Goal: Information Seeking & Learning: Find specific fact

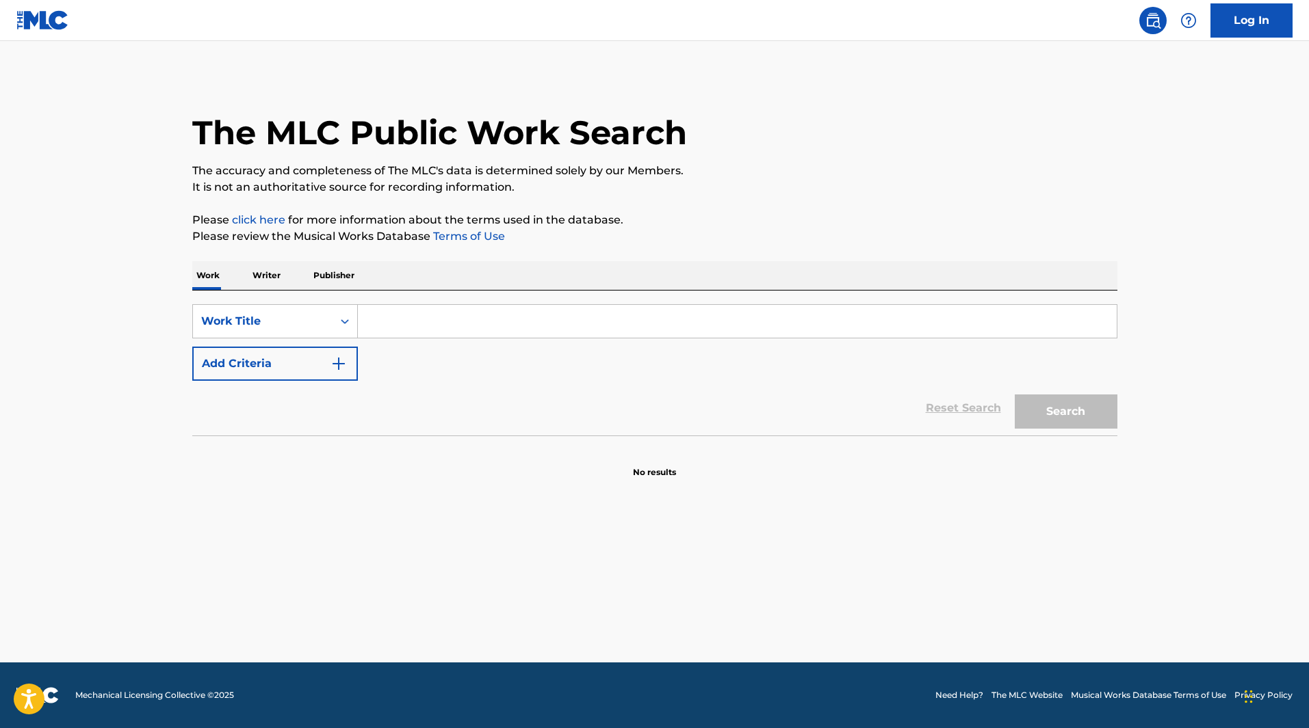
click at [467, 321] on input "Search Form" at bounding box center [737, 321] width 759 height 33
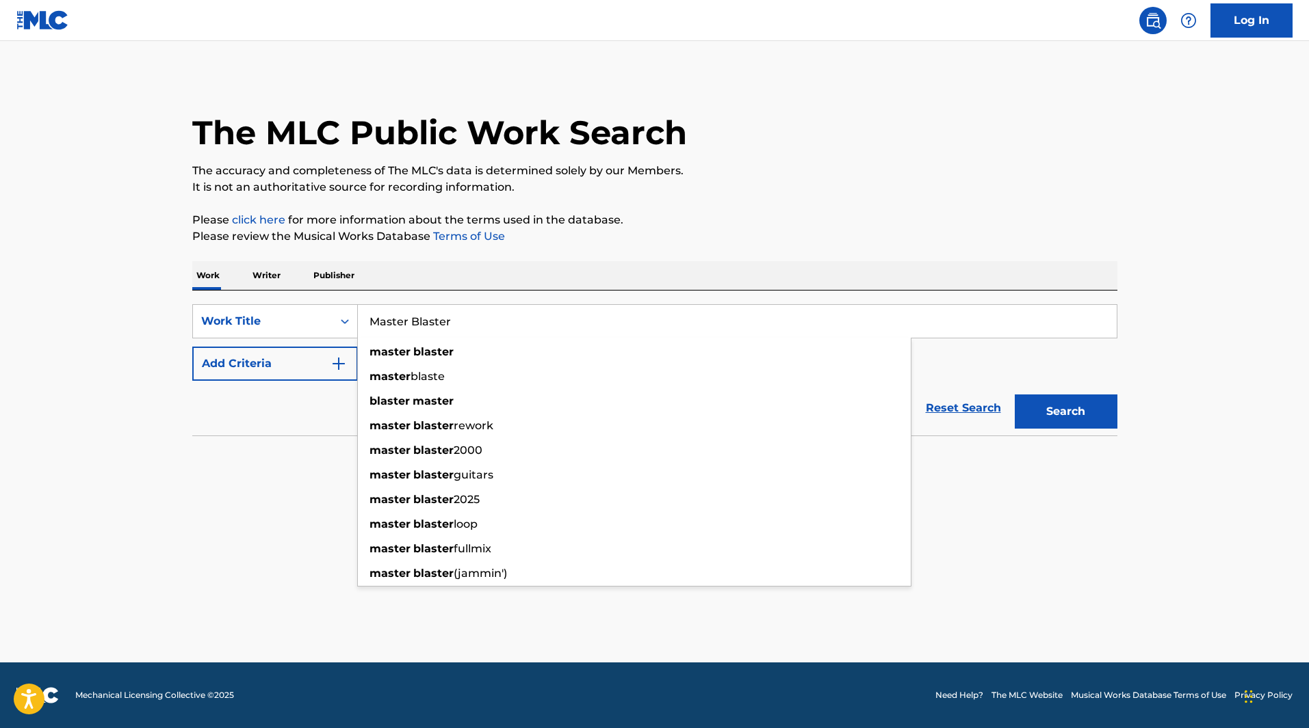
type input "Master Blaster"
click at [1014, 395] on button "Search" at bounding box center [1065, 412] width 103 height 34
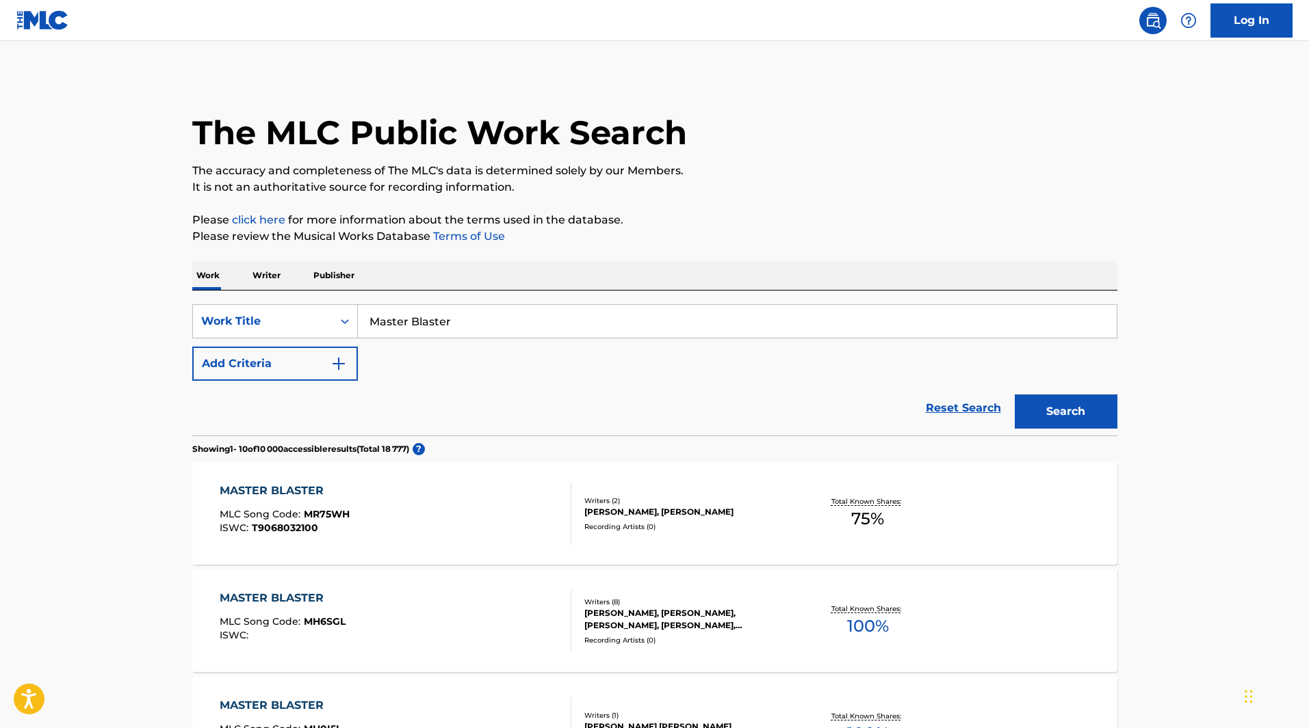
click at [220, 367] on button "Add Criteria" at bounding box center [275, 364] width 166 height 34
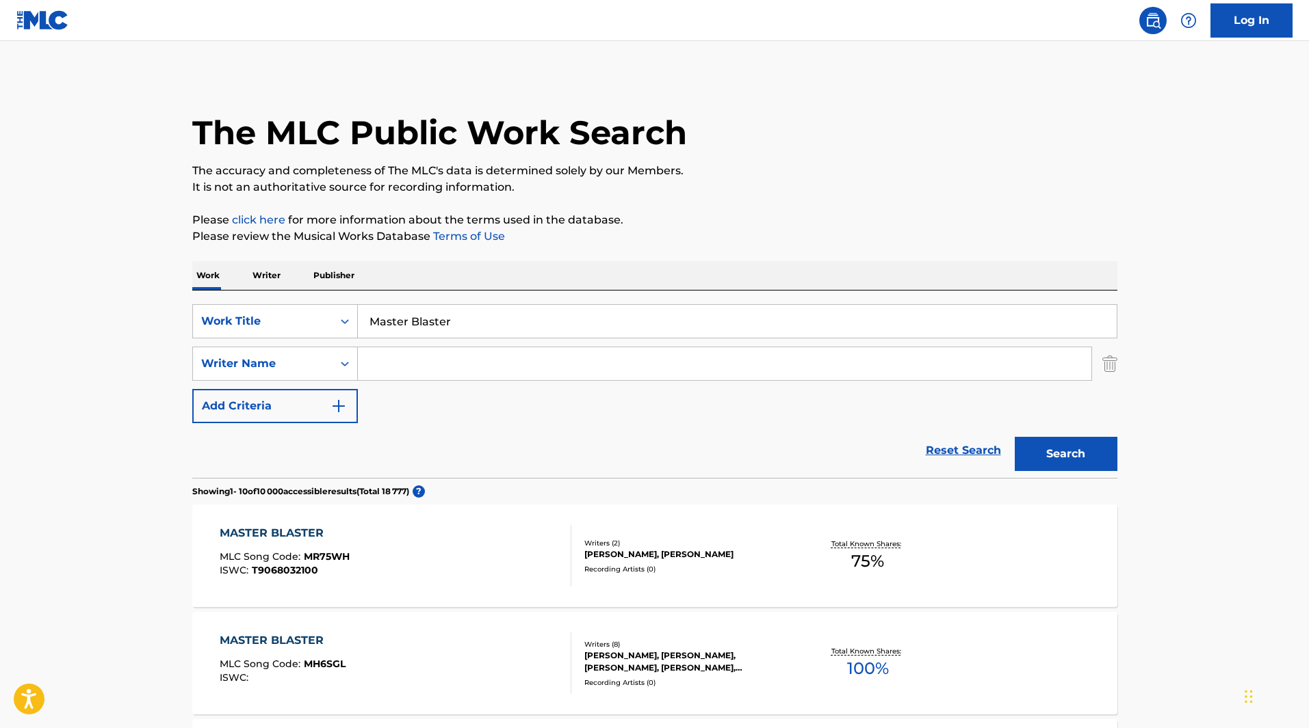
click at [495, 361] on input "Search Form" at bounding box center [724, 363] width 733 height 33
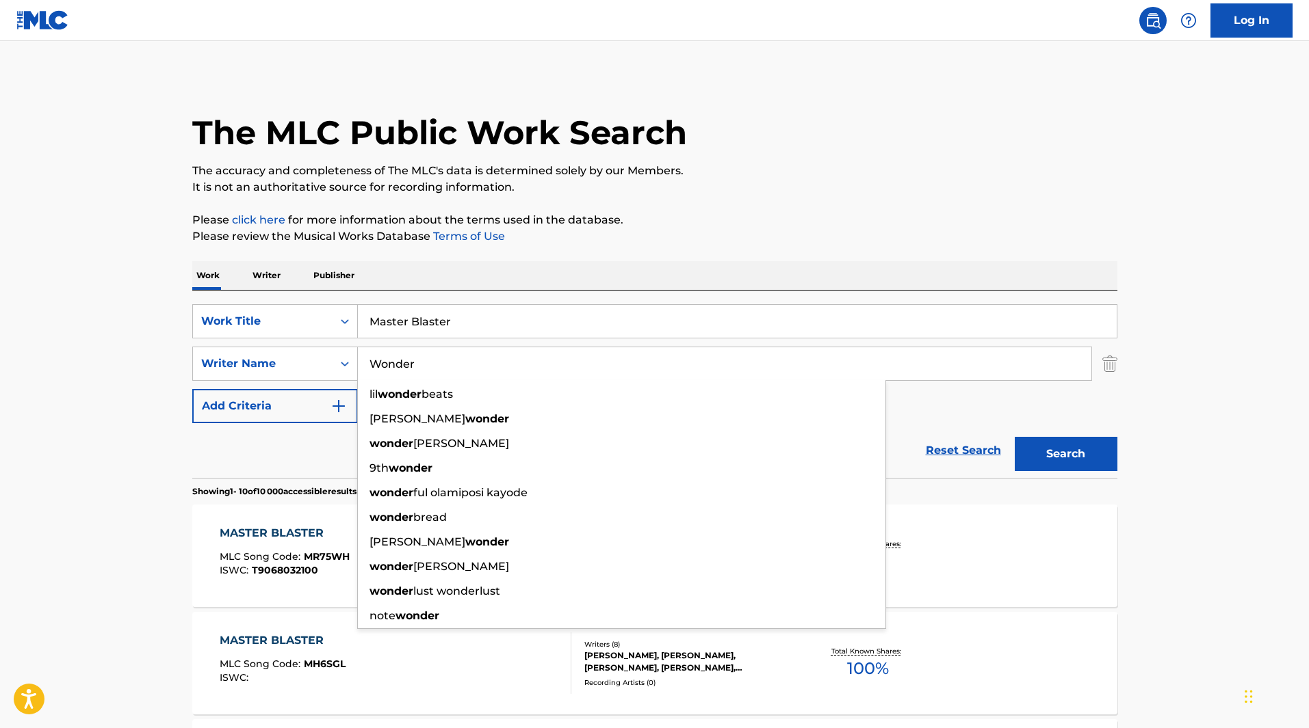
type input "Wonder"
click at [1014, 437] on button "Search" at bounding box center [1065, 454] width 103 height 34
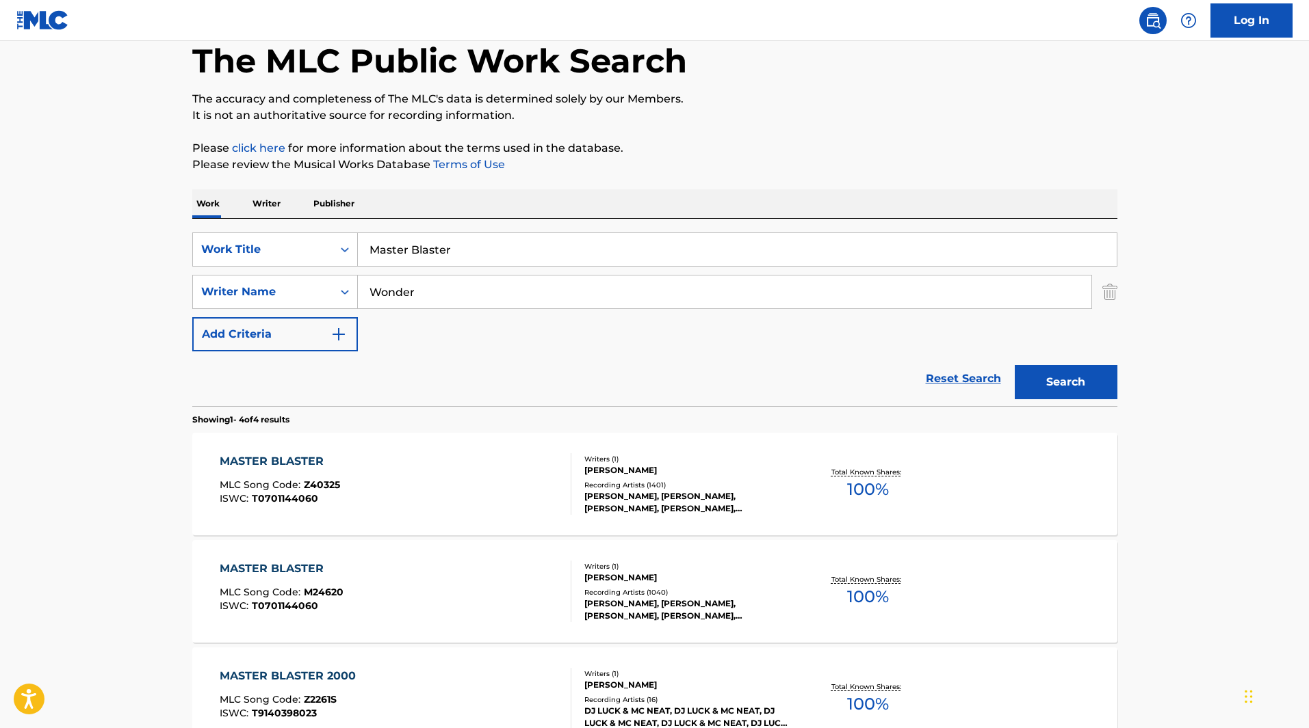
scroll to position [137, 0]
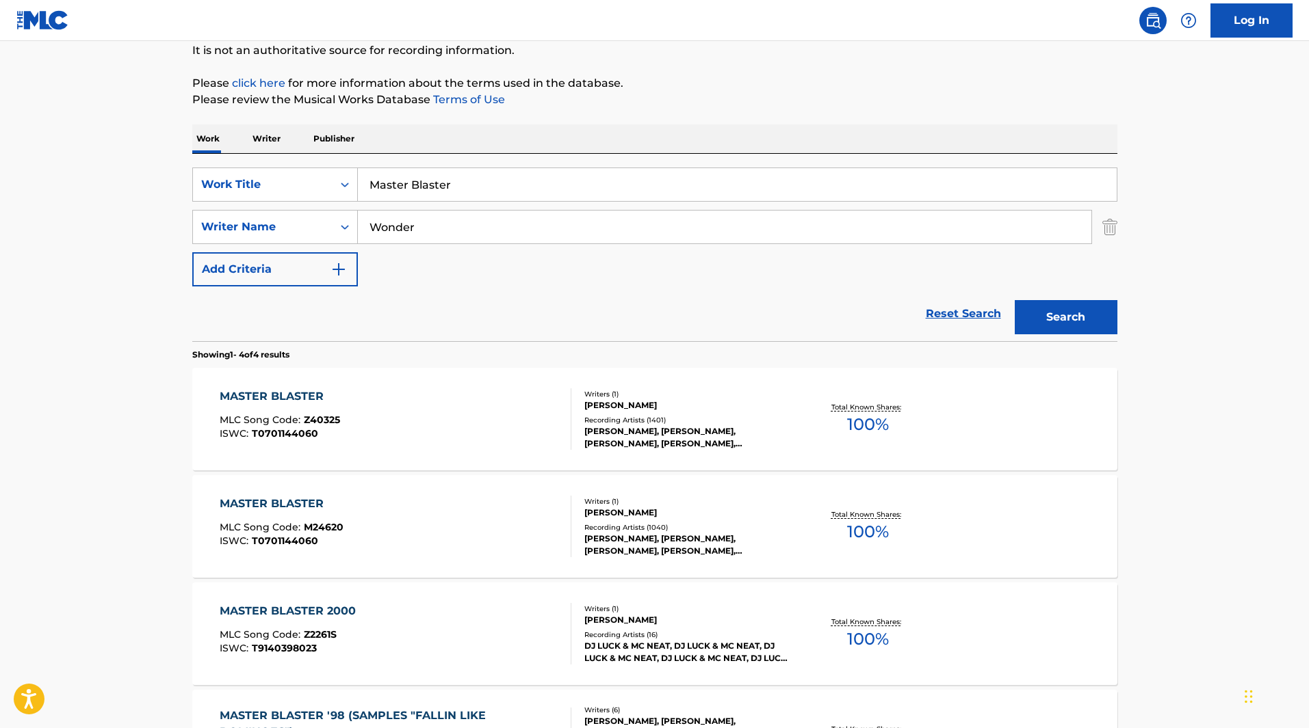
click at [672, 436] on div "[PERSON_NAME], [PERSON_NAME], [PERSON_NAME], [PERSON_NAME], [PERSON_NAME]" at bounding box center [687, 437] width 207 height 25
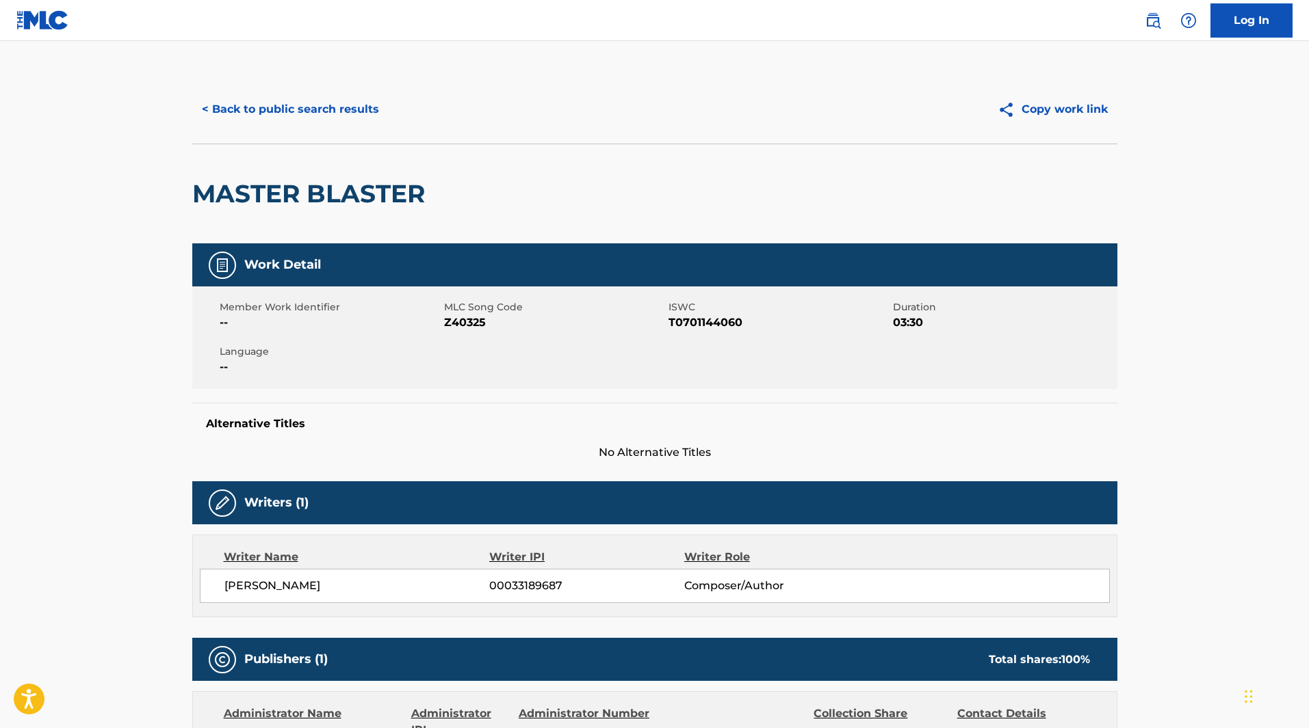
click at [464, 324] on span "Z40325" at bounding box center [554, 323] width 221 height 16
copy span "Z40325"
